Goal: Navigation & Orientation: Go to known website

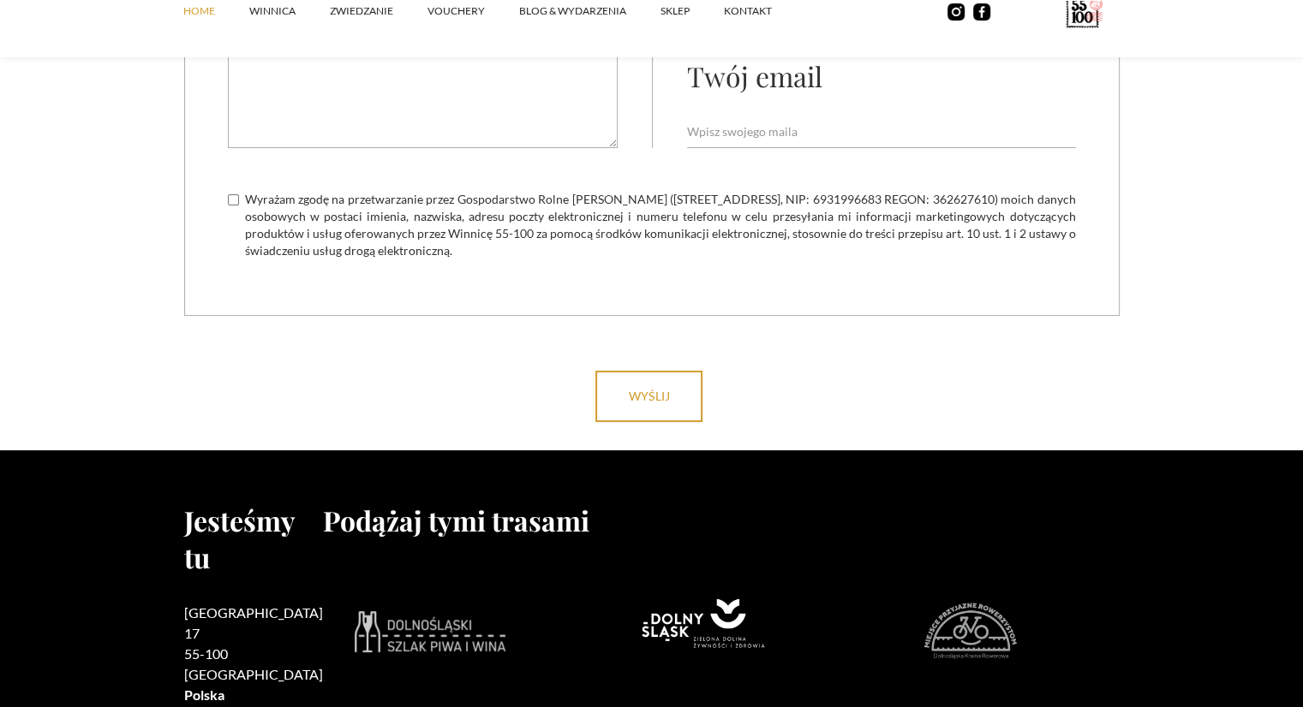
scroll to position [6945, 0]
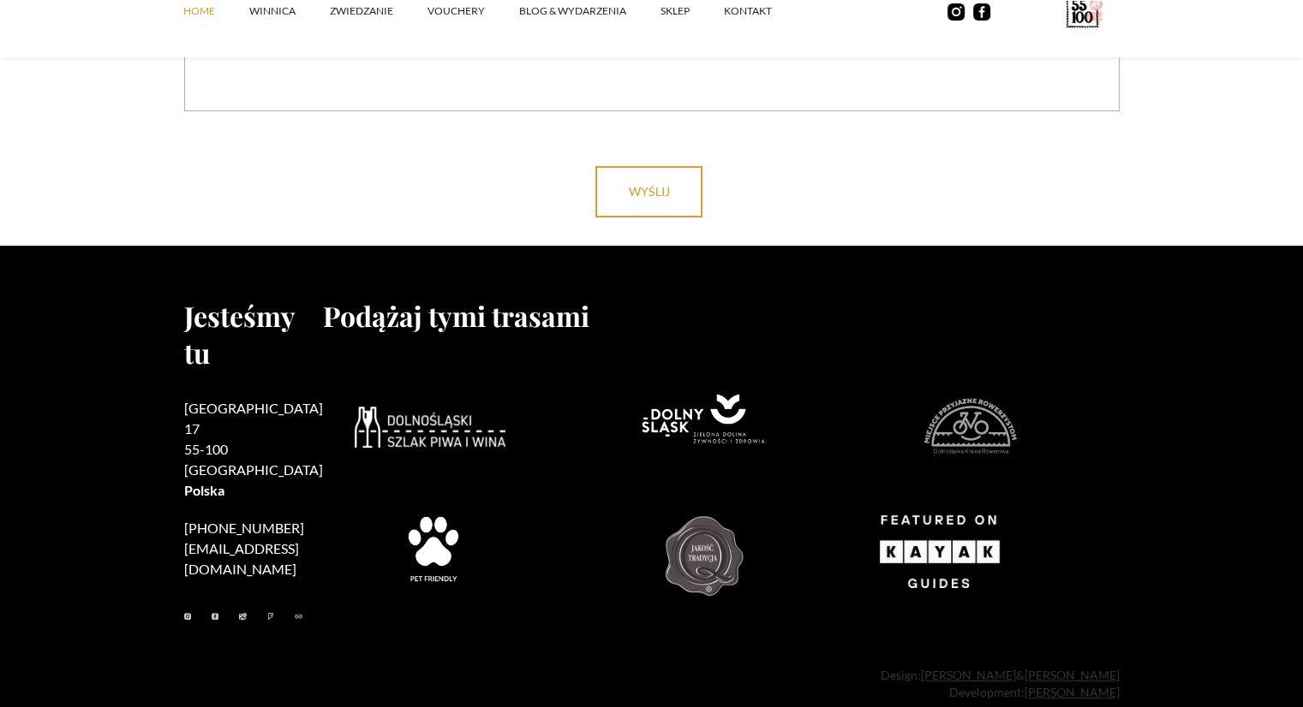
click at [384, 412] on img at bounding box center [430, 427] width 151 height 41
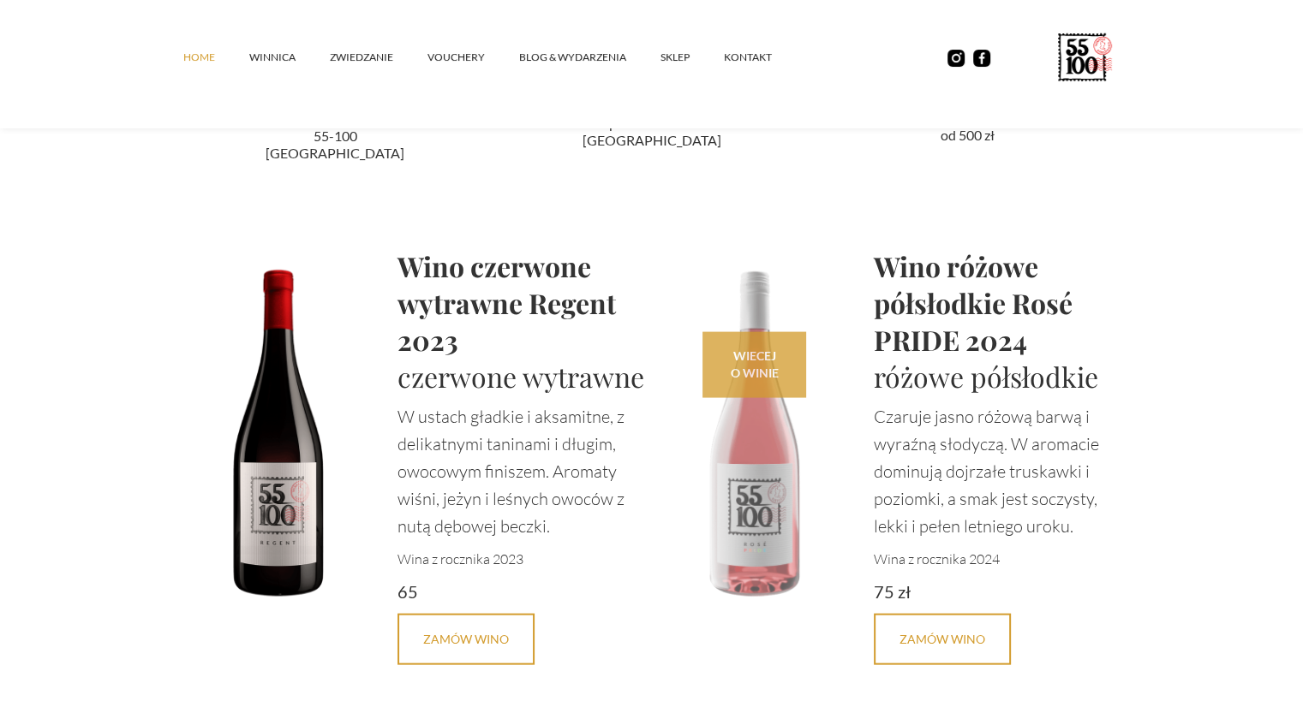
scroll to position [3176, 0]
